Goal: Task Accomplishment & Management: Manage account settings

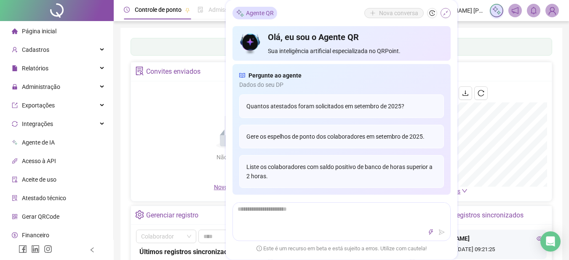
click at [446, 12] on icon "shrink" at bounding box center [445, 13] width 5 height 5
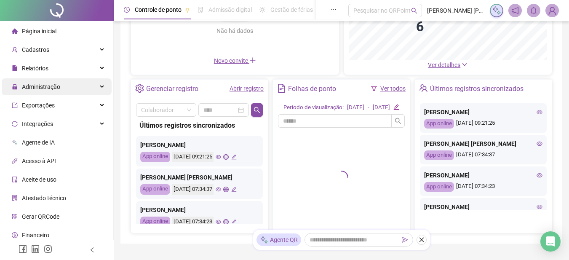
click at [70, 86] on div "Administração" at bounding box center [57, 86] width 110 height 17
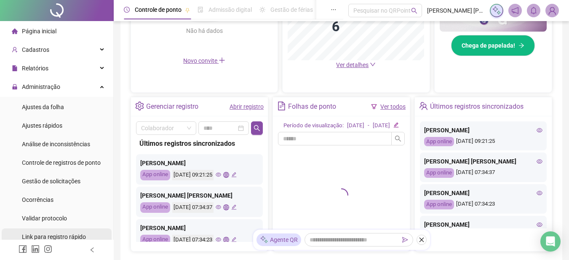
scroll to position [42, 0]
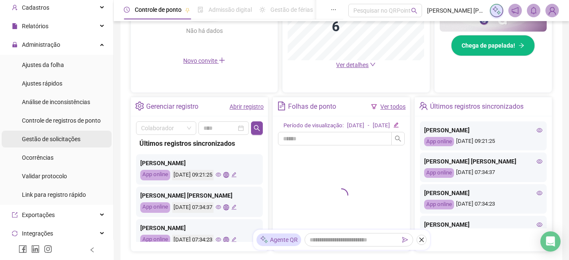
click at [64, 137] on span "Gestão de solicitações" at bounding box center [51, 139] width 59 height 7
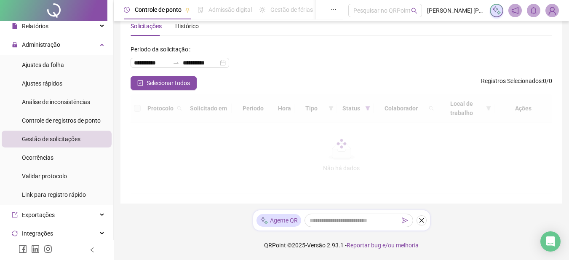
scroll to position [4, 0]
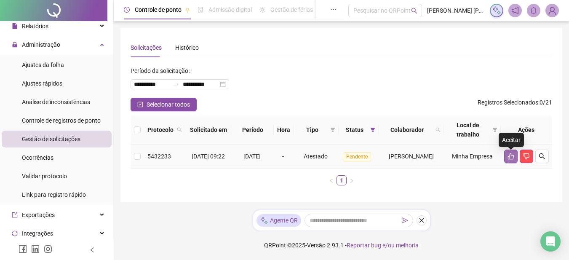
click at [509, 156] on icon "like" at bounding box center [511, 156] width 6 height 6
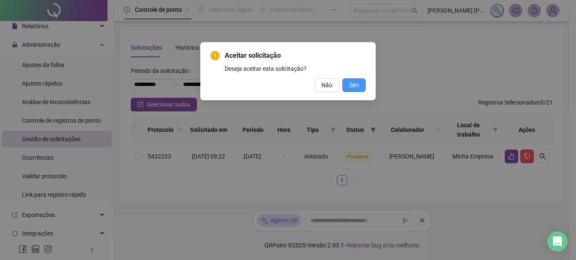
click at [351, 88] on span "Sim" at bounding box center [354, 84] width 10 height 9
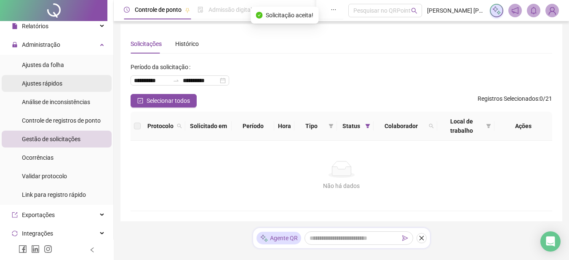
scroll to position [0, 0]
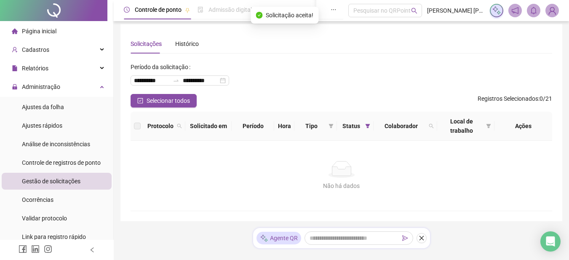
click at [41, 34] on span "Página inicial" at bounding box center [39, 31] width 35 height 7
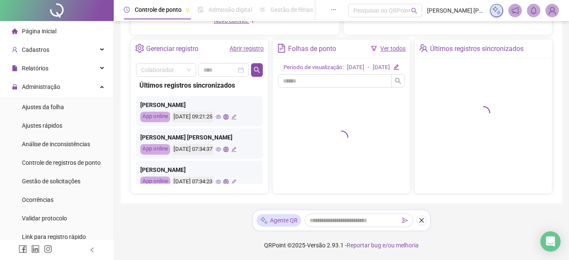
scroll to position [174, 0]
